Goal: Task Accomplishment & Management: Manage account settings

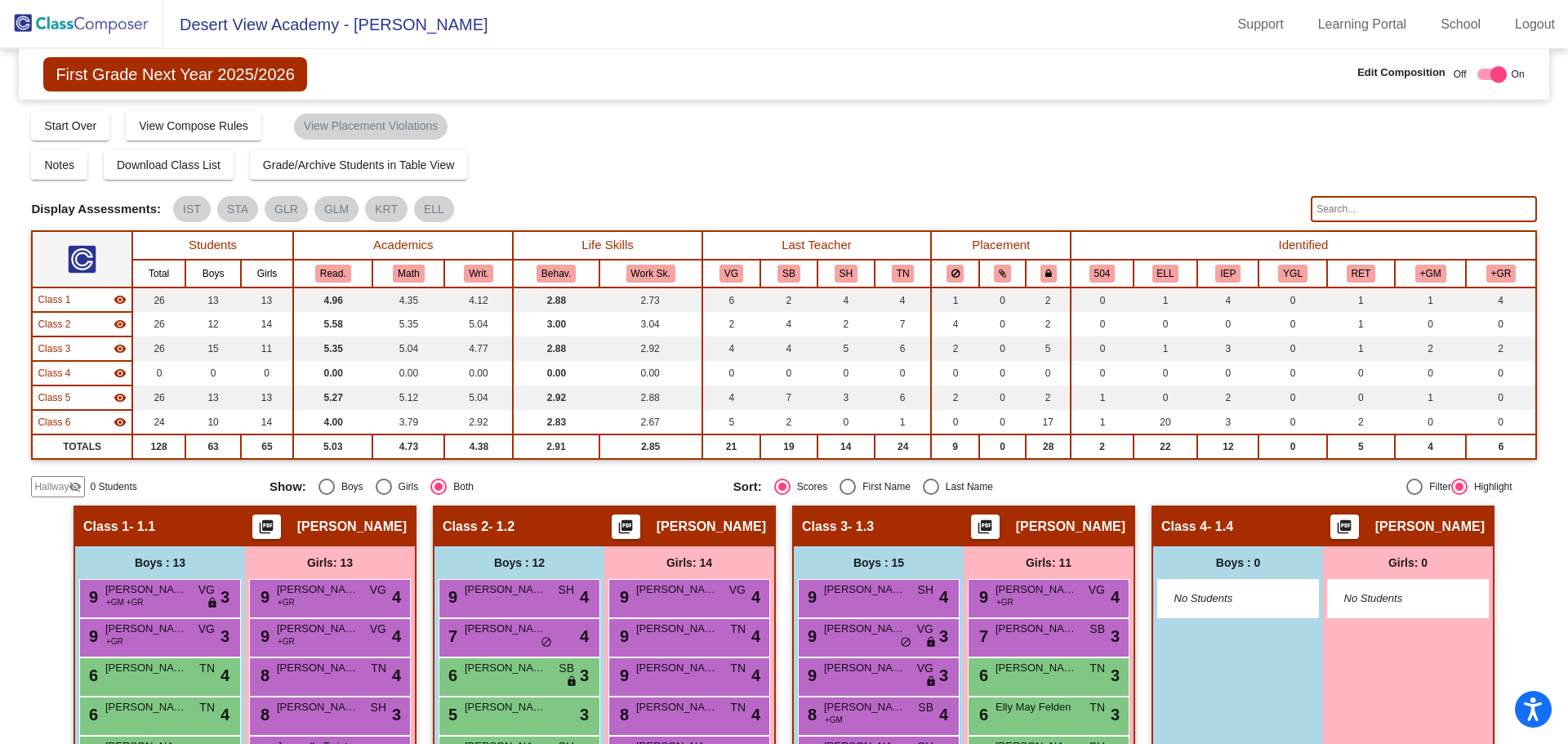
click at [131, 22] on img at bounding box center [82, 24] width 164 height 48
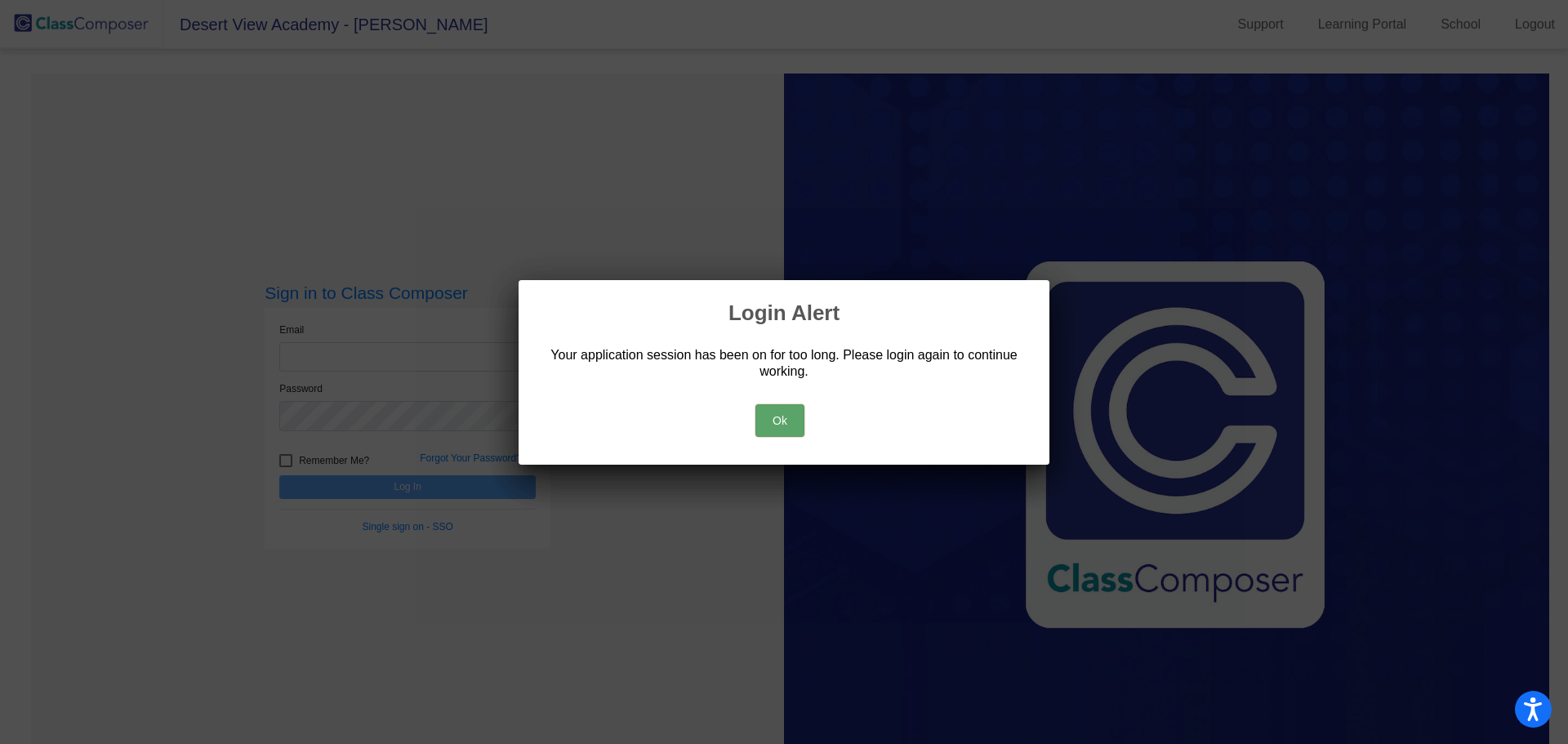
click at [786, 425] on button "Ok" at bounding box center [781, 420] width 49 height 33
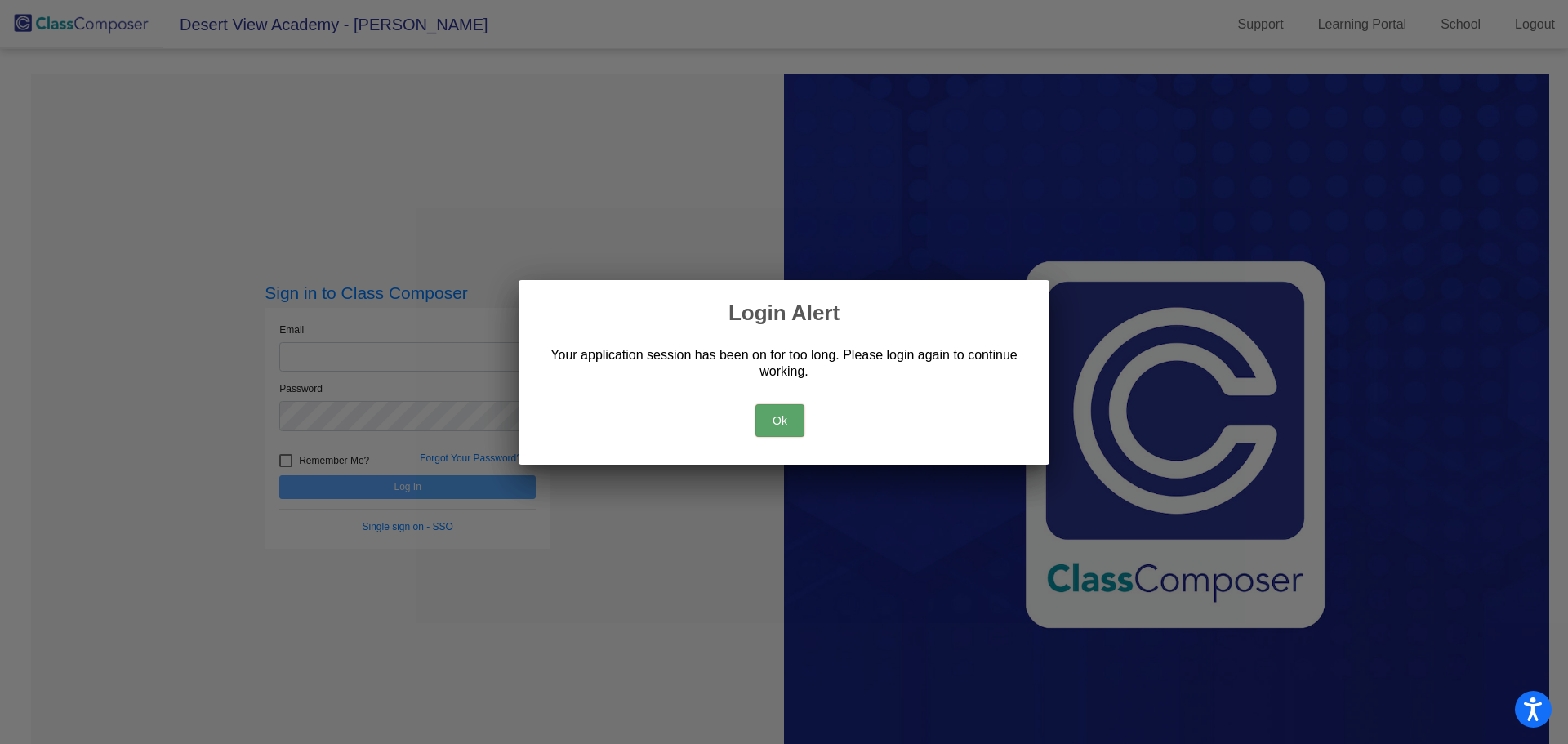
click at [781, 423] on button "Ok" at bounding box center [781, 420] width 49 height 33
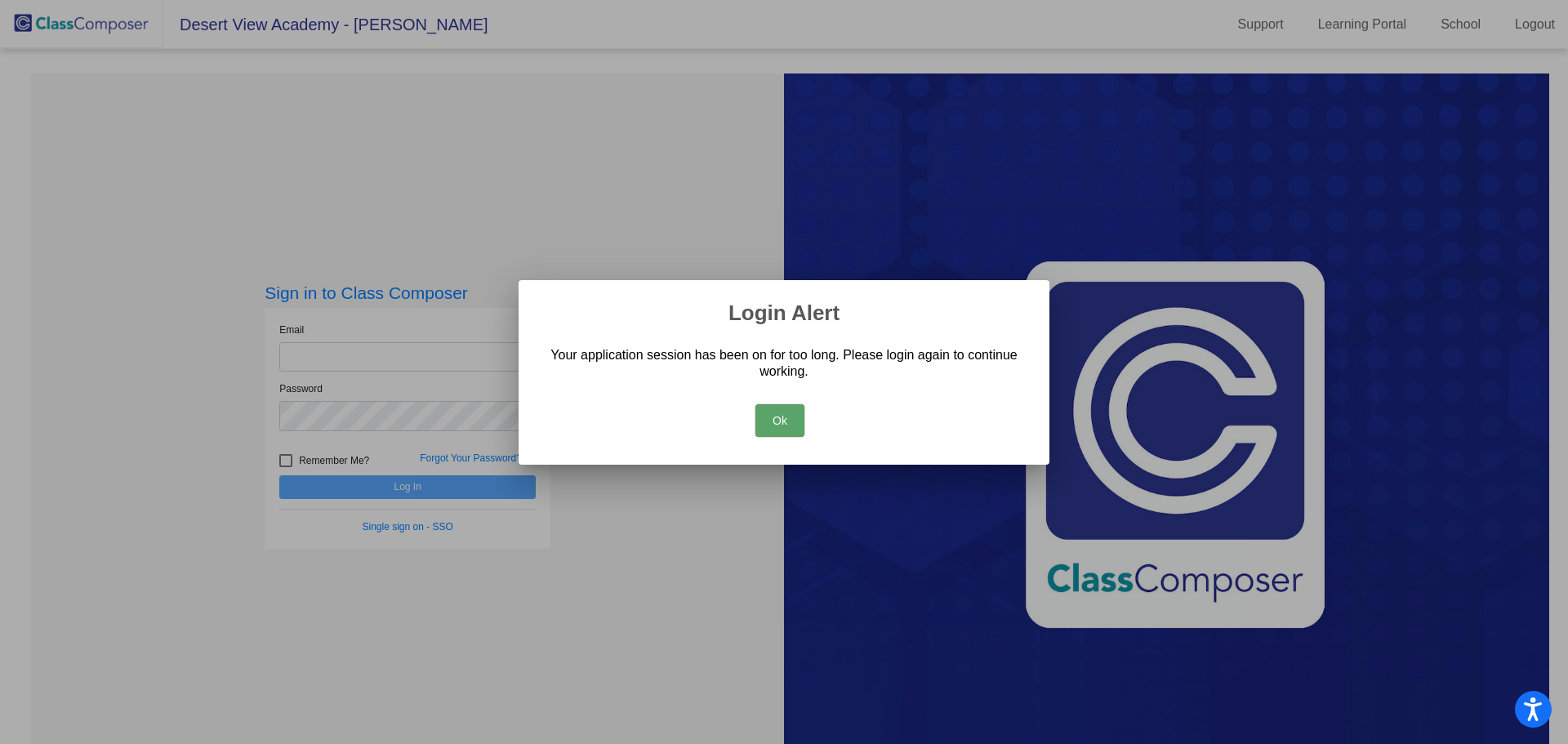
click at [779, 420] on button "Ok" at bounding box center [781, 420] width 49 height 33
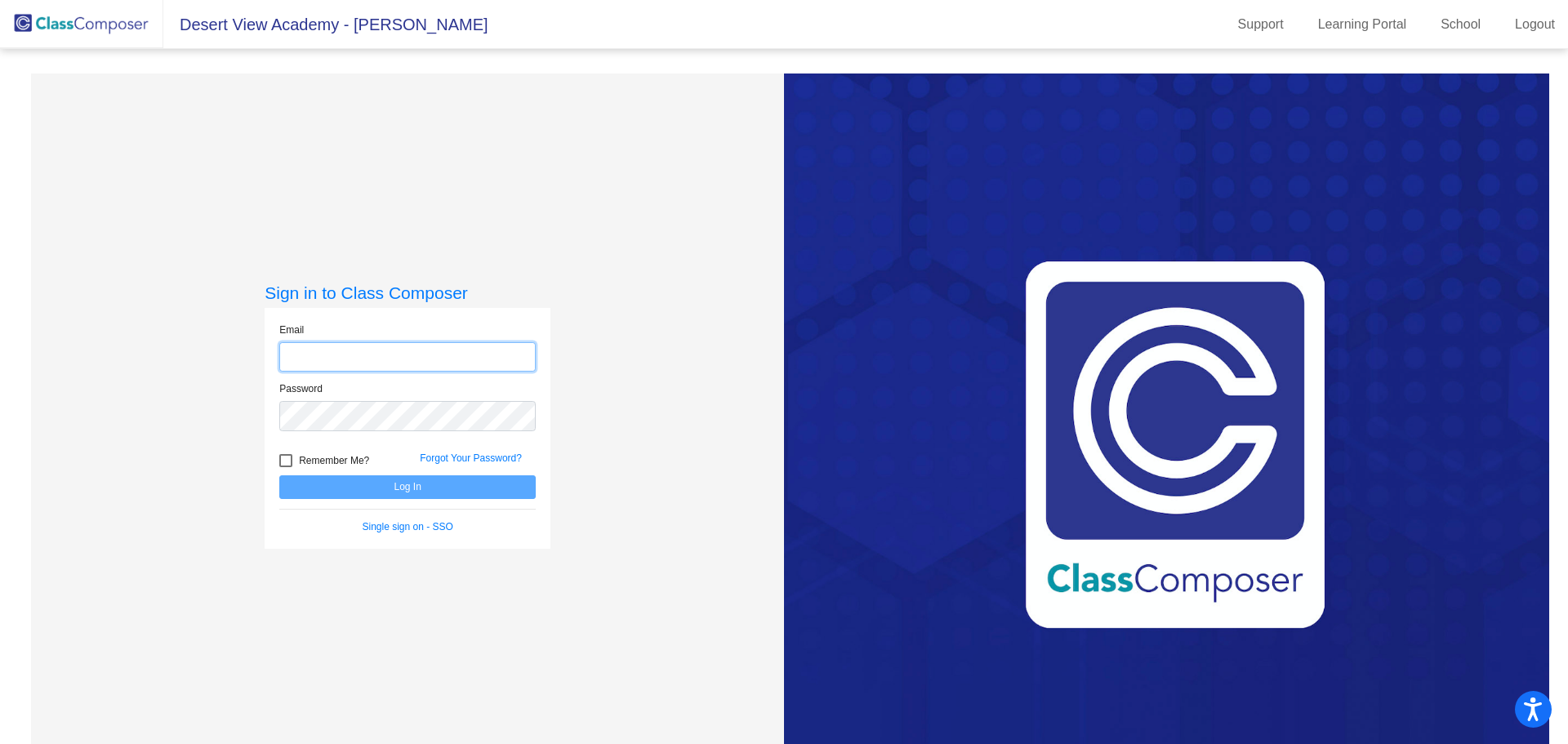
click at [356, 358] on input "email" at bounding box center [407, 357] width 256 height 31
type input "[EMAIL_ADDRESS][DOMAIN_NAME]"
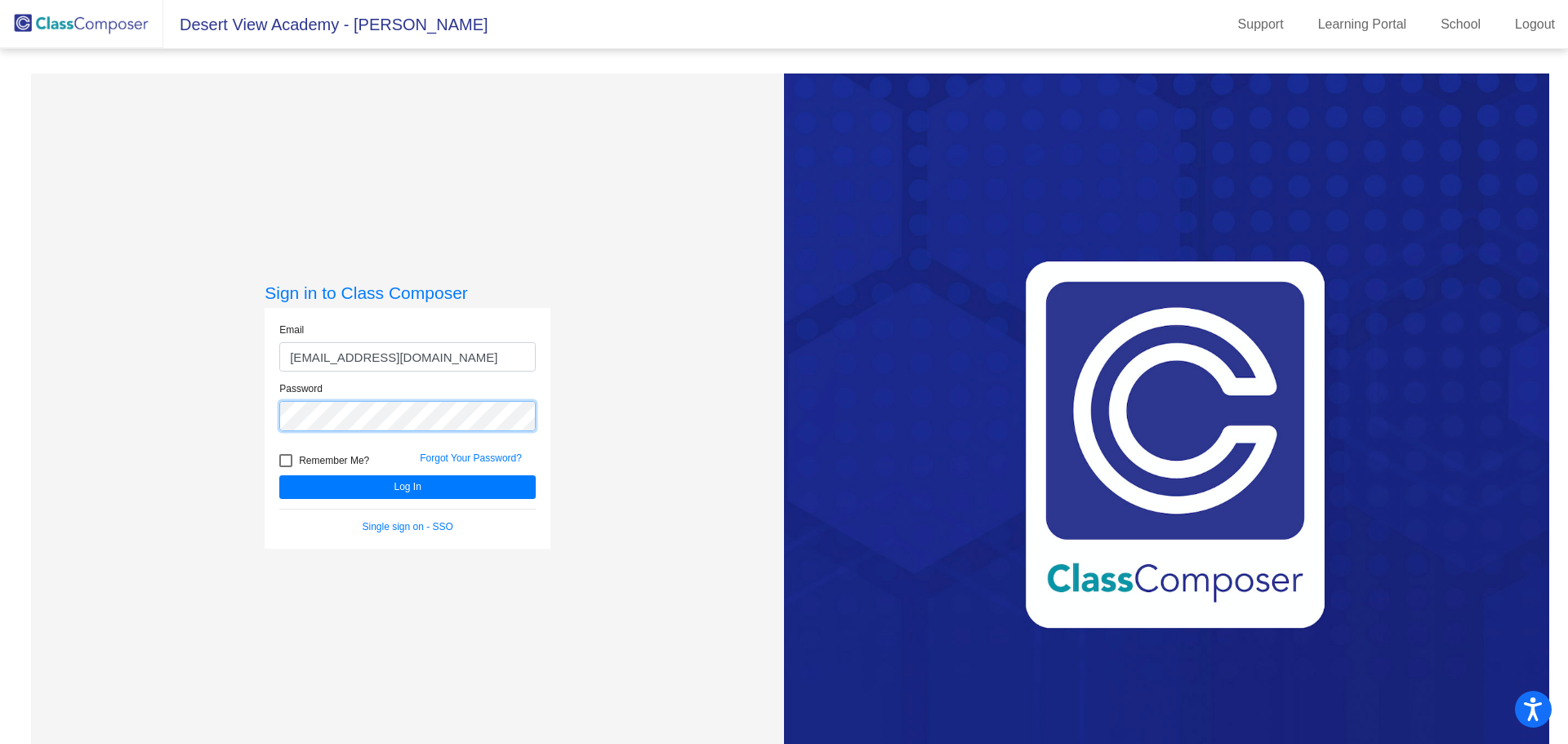
click at [279, 475] on button "Log In" at bounding box center [407, 487] width 256 height 24
